Goal: Transaction & Acquisition: Subscribe to service/newsletter

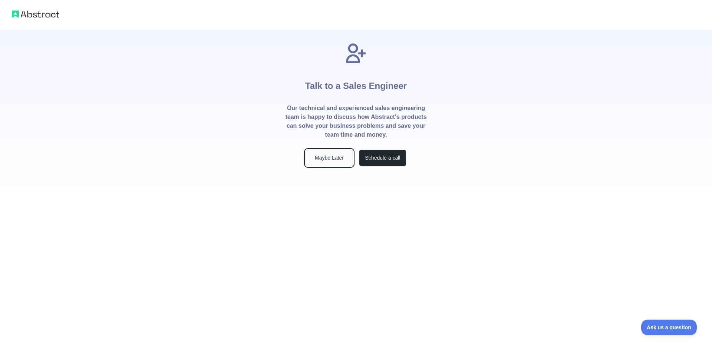
click at [327, 160] on button "Maybe Later" at bounding box center [328, 158] width 47 height 17
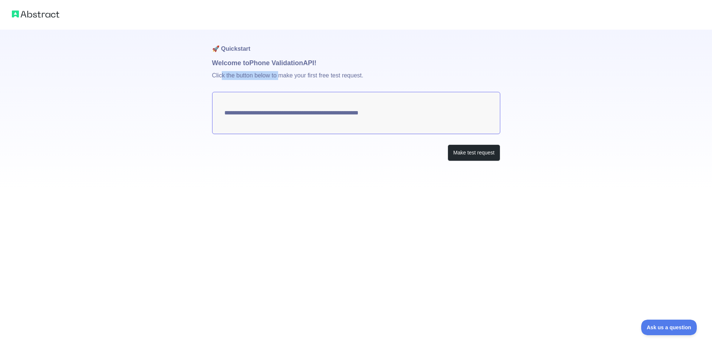
drag, startPoint x: 221, startPoint y: 75, endPoint x: 322, endPoint y: 72, distance: 100.9
click at [284, 73] on p "Click the button below to make your first free test request." at bounding box center [356, 80] width 288 height 24
click at [365, 72] on p "Click the button below to make your first free test request." at bounding box center [356, 80] width 288 height 24
click at [289, 114] on textarea "**********" at bounding box center [356, 113] width 288 height 42
click at [482, 152] on button "Make test request" at bounding box center [473, 153] width 52 height 17
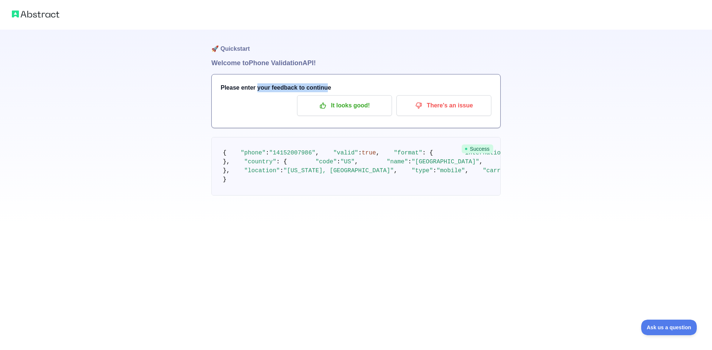
drag, startPoint x: 256, startPoint y: 90, endPoint x: 345, endPoint y: 87, distance: 89.0
click at [337, 87] on h3 "Please enter your feedback to continue" at bounding box center [356, 87] width 271 height 9
click at [358, 87] on h3 "Please enter your feedback to continue" at bounding box center [356, 87] width 271 height 9
click at [344, 107] on p "It looks good!" at bounding box center [344, 105] width 84 height 13
